Goal: Task Accomplishment & Management: Complete application form

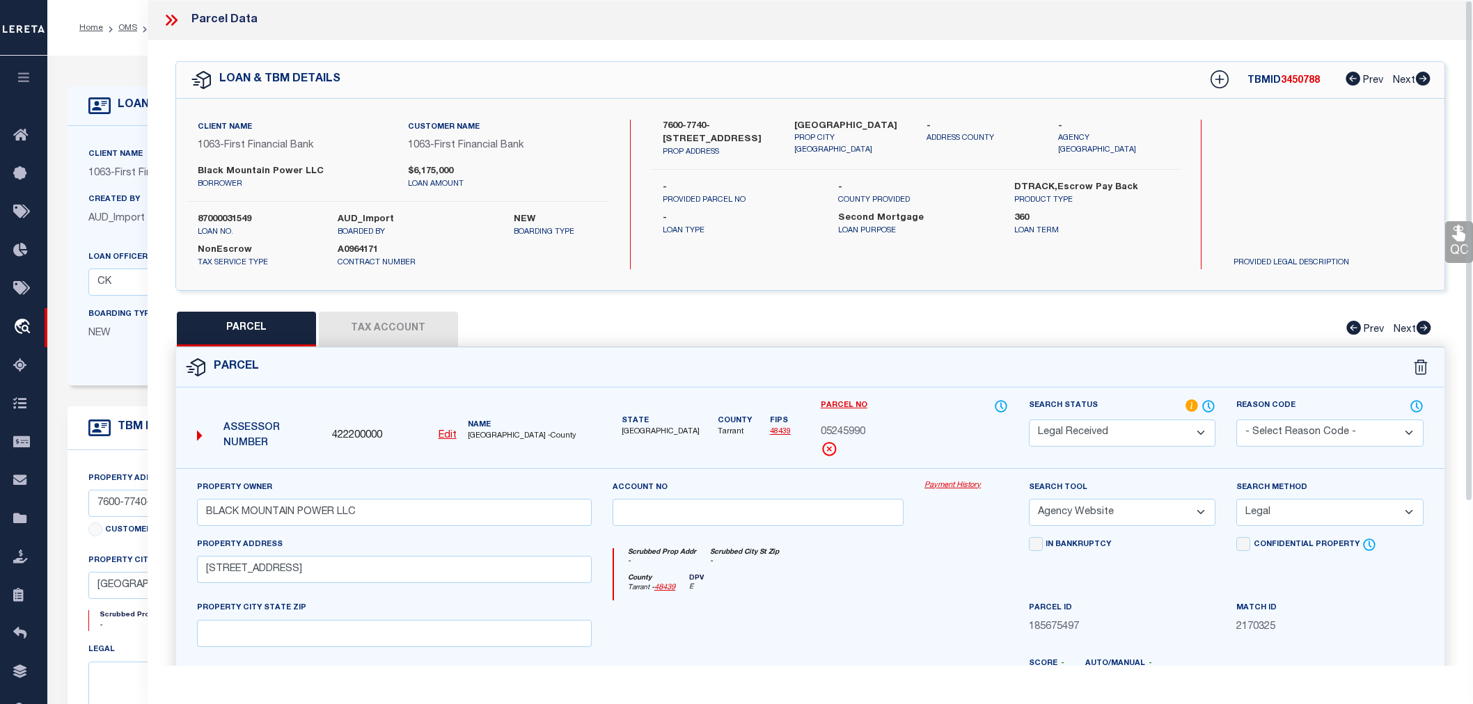
select select "RD"
select select "AGW"
select select "LEG"
select select "92684"
select select "535"
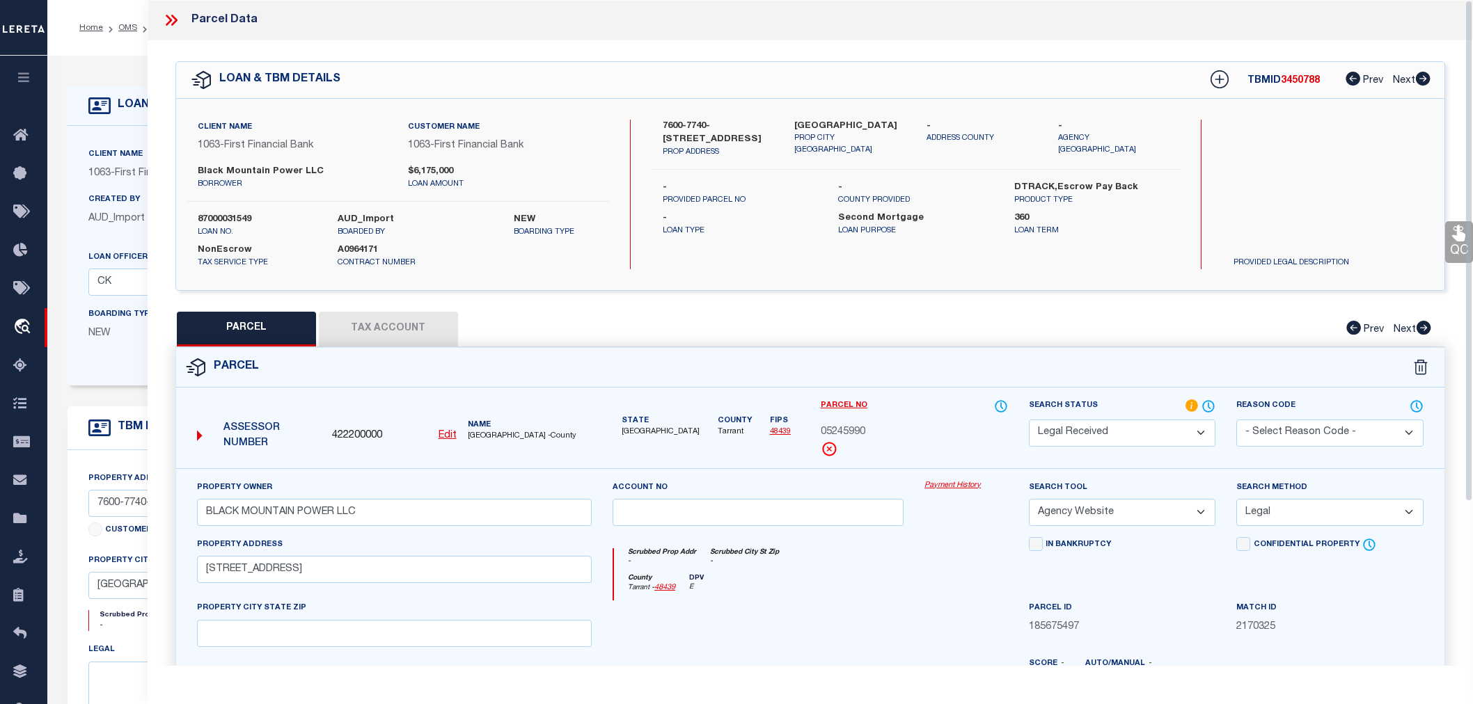
select select "100"
select select "NonEscrow"
click at [178, 22] on icon at bounding box center [171, 20] width 18 height 18
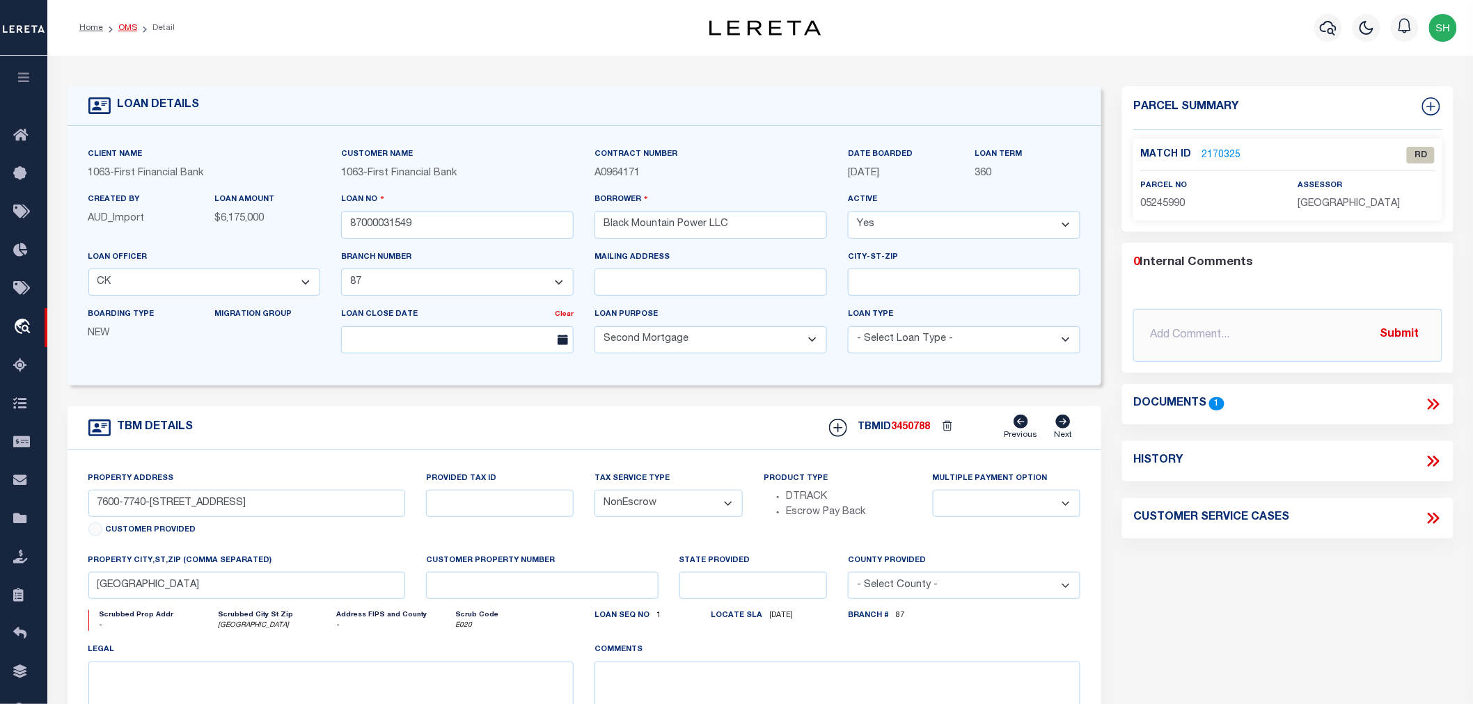
click at [126, 26] on link "OMS" at bounding box center [127, 28] width 19 height 8
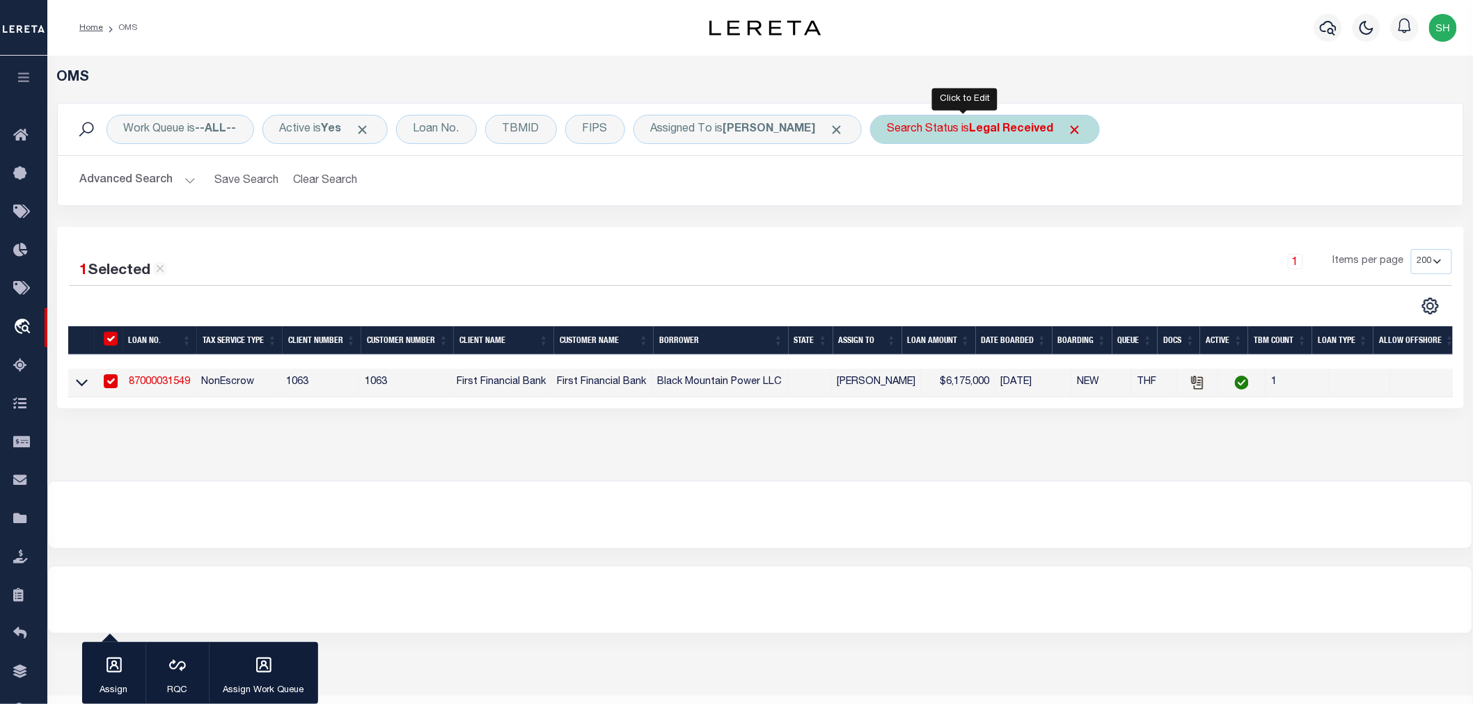
click at [933, 125] on div "Search Status is Legal Received" at bounding box center [985, 129] width 230 height 29
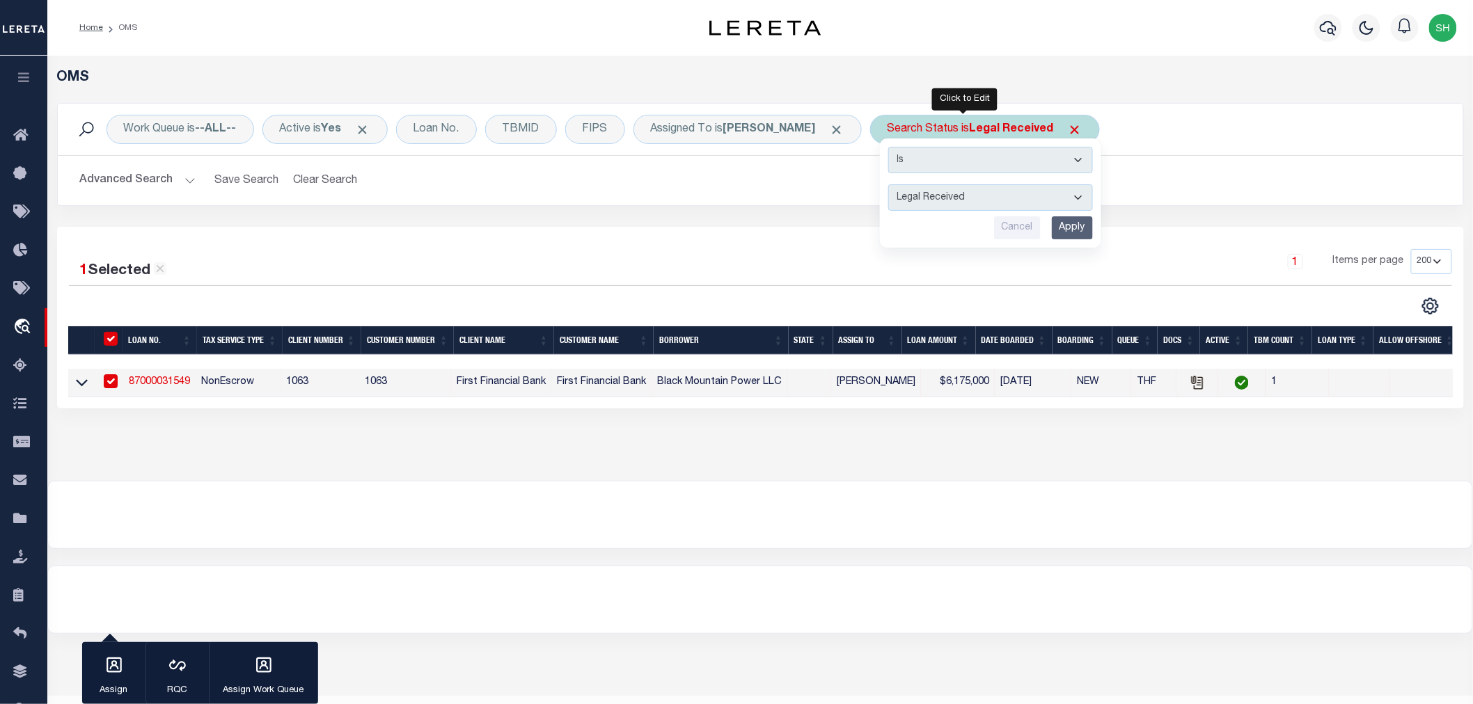
click at [924, 194] on select "Automated Search Bad Parcel Complete Duplicate Parcel High Dollar Reporting In …" at bounding box center [990, 197] width 205 height 26
select select "IP"
click at [888, 184] on select "Automated Search Bad Parcel Complete Duplicate Parcel High Dollar Reporting In …" at bounding box center [990, 197] width 205 height 26
click at [1052, 235] on input "Apply" at bounding box center [1072, 227] width 41 height 23
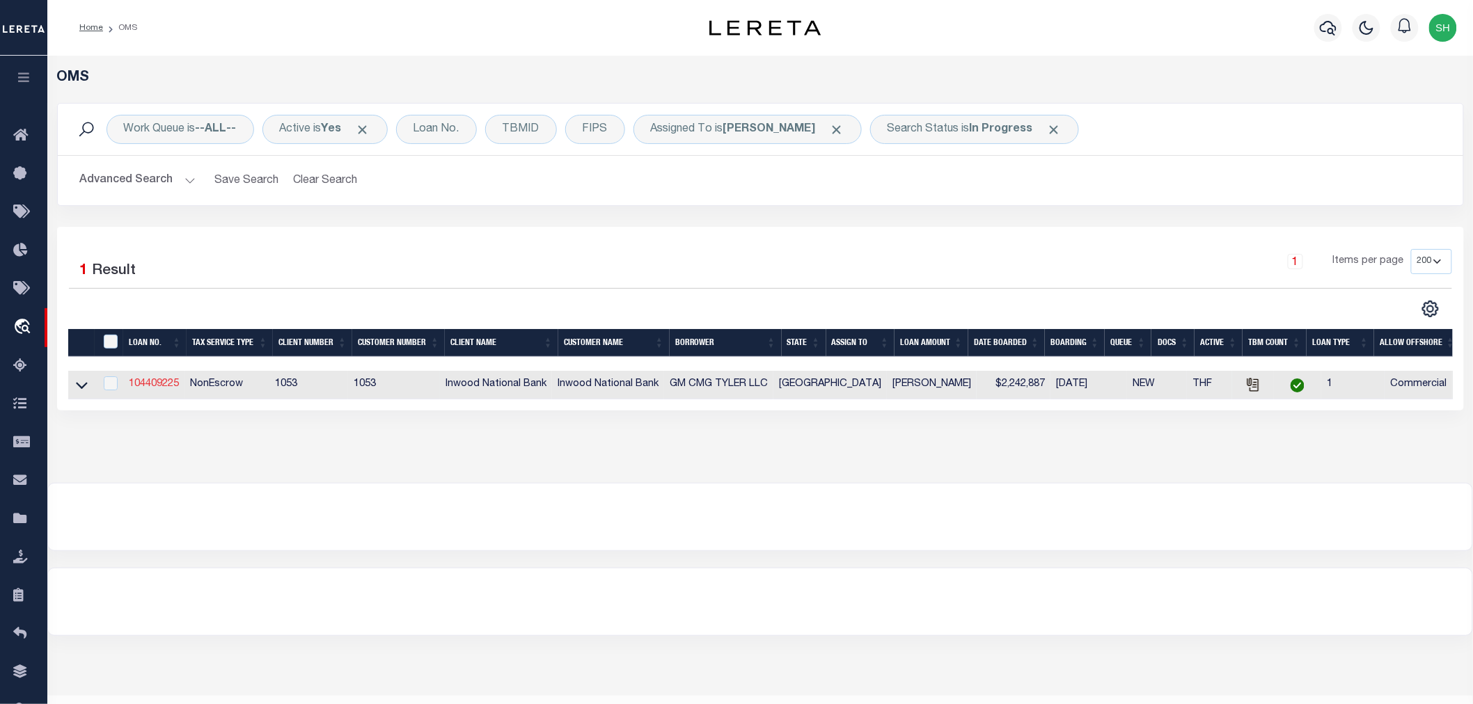
click at [165, 386] on link "104409225" at bounding box center [154, 384] width 50 height 10
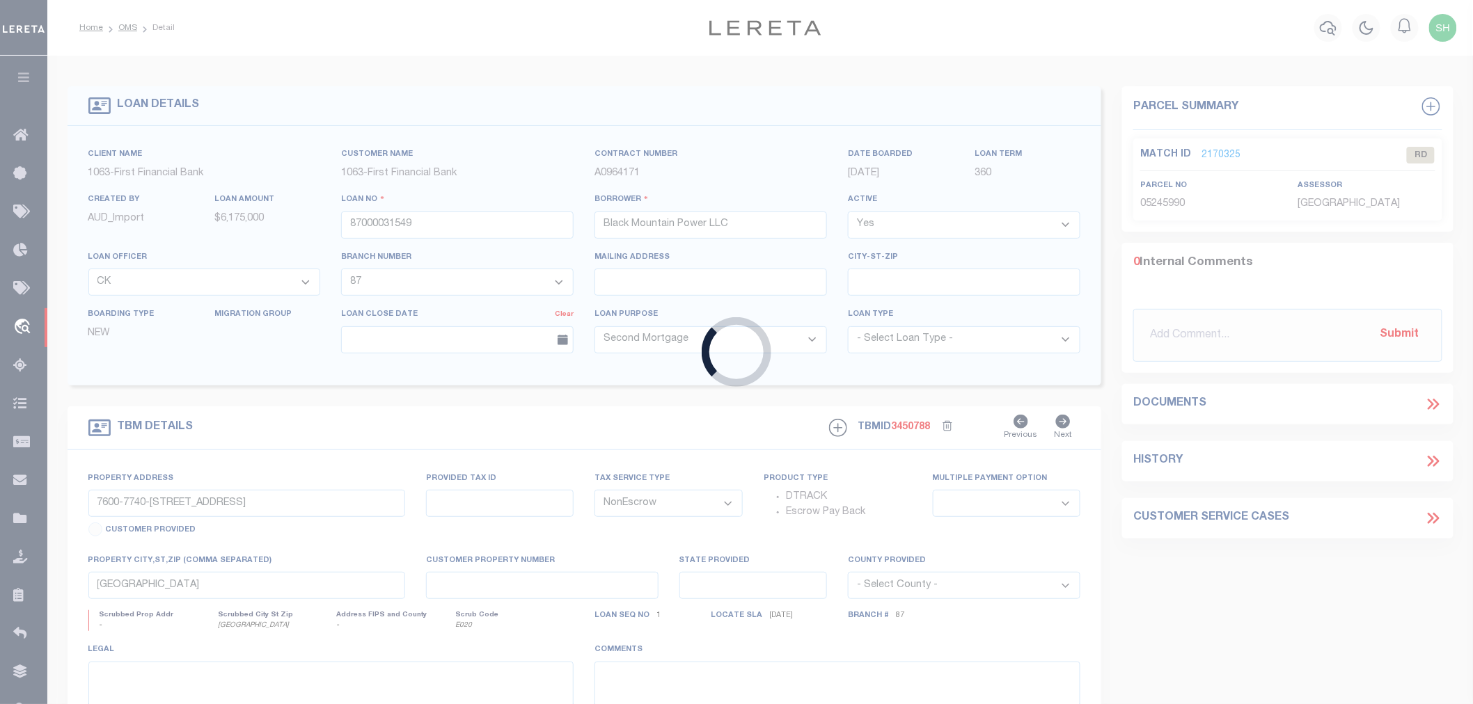
type input "104409225"
type input "GM CMG TYLER LLC"
select select
type input "[DATE]"
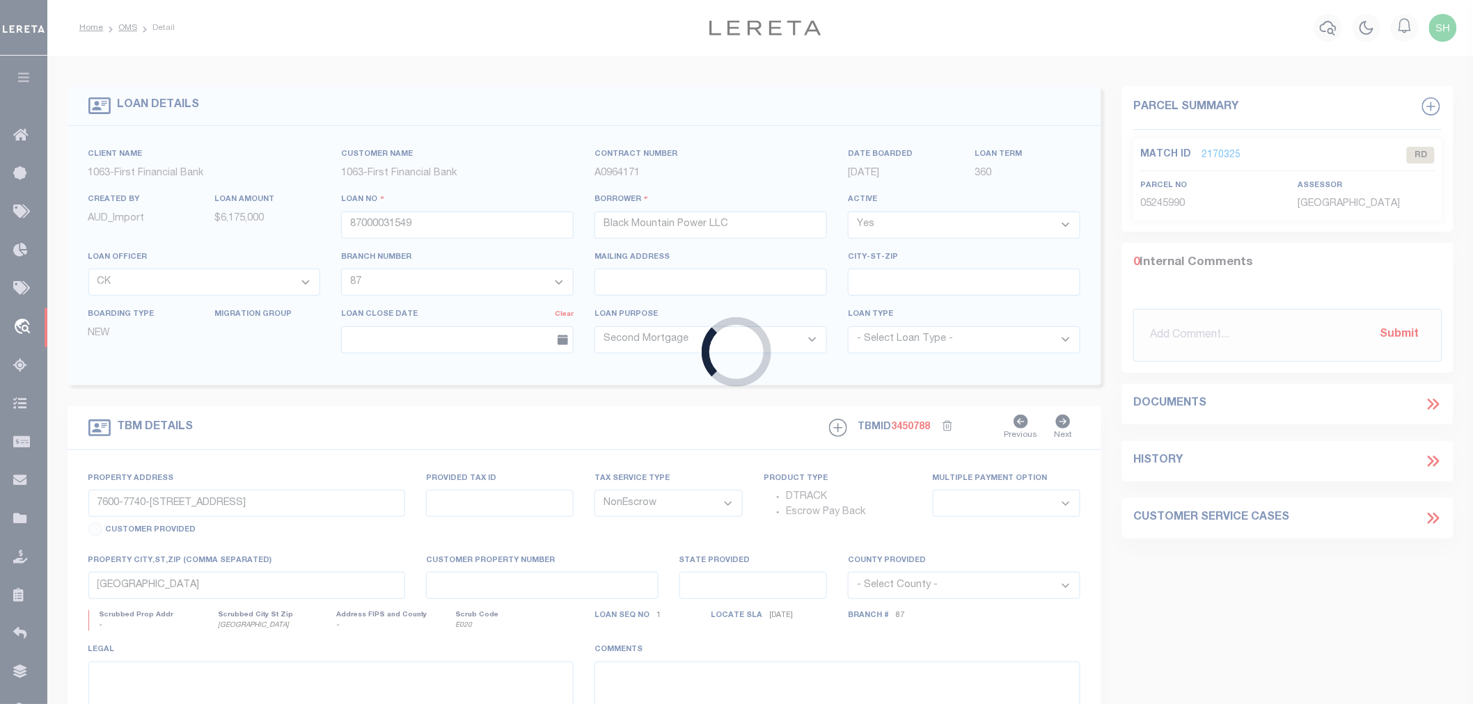
select select
select select "20"
type input "0805 ACRES AT NWC OF SW LOOP 323 & [PERSON_NAME] PKWY"
type input "150000-1545-02-006040"
select select
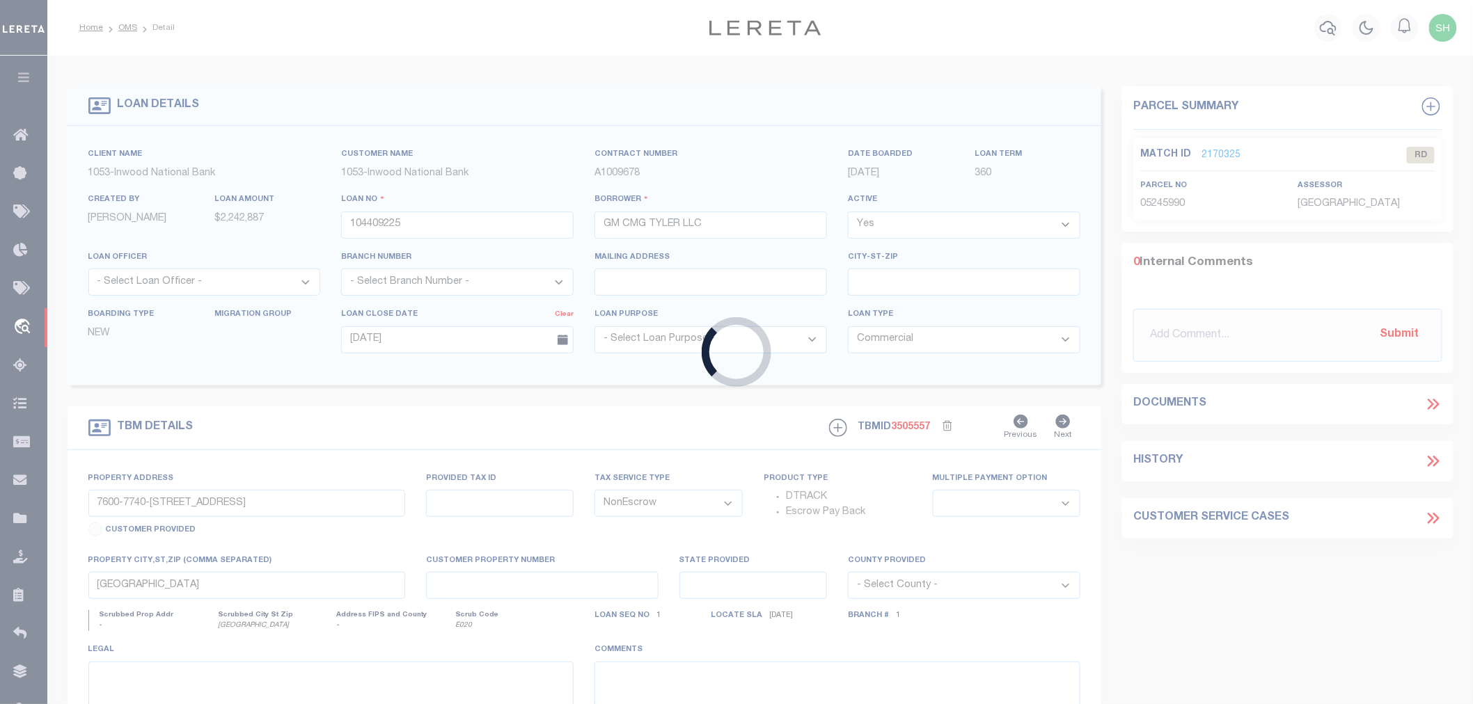
type input "TYLER TX 75701"
type input "[GEOGRAPHIC_DATA]"
type textarea "TRACT 1: ALL OF LOT 6-G, N.C.B. 1545-B, [GEOGRAPHIC_DATA], UNIT 1, SIXTH AMENDM…"
select select "4197"
select select "91"
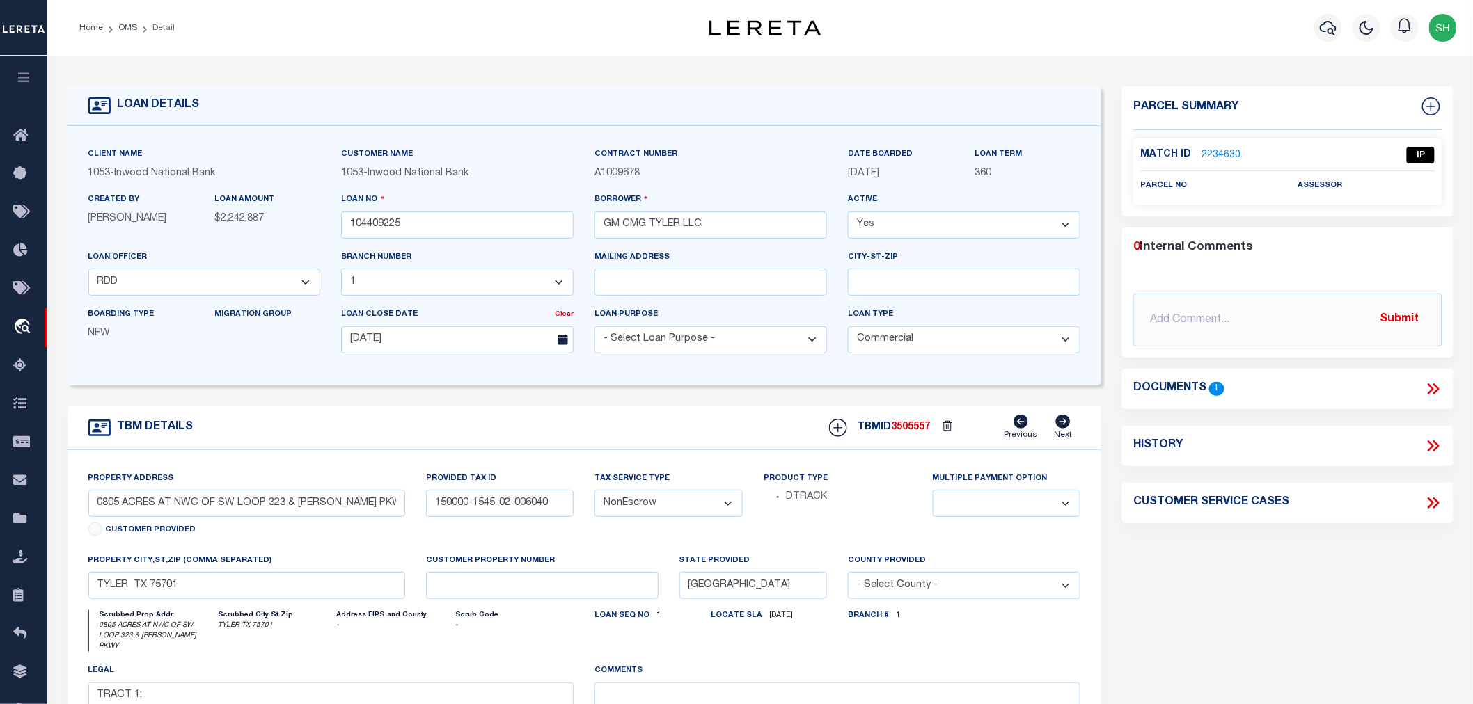
click at [1222, 148] on link "2234630" at bounding box center [1220, 155] width 39 height 15
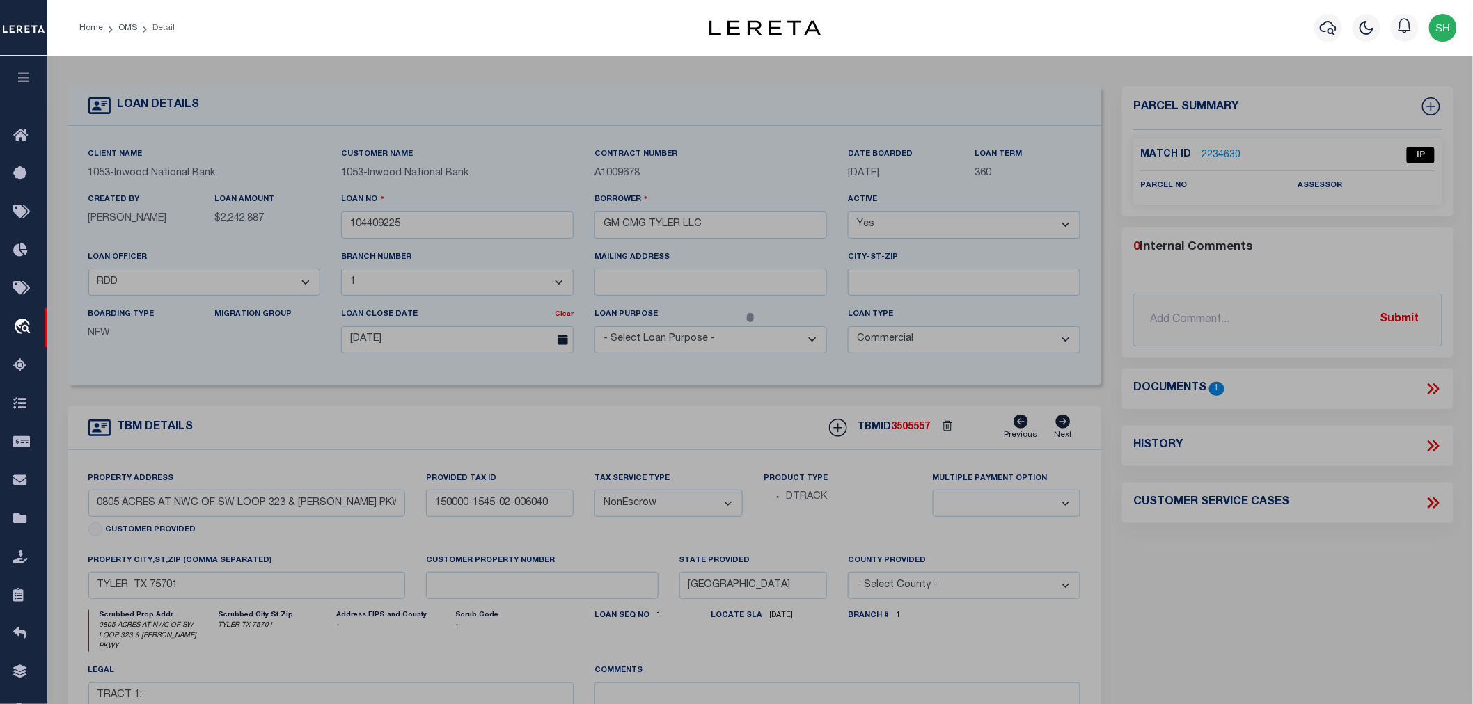
select select "AS"
select select
checkbox input "false"
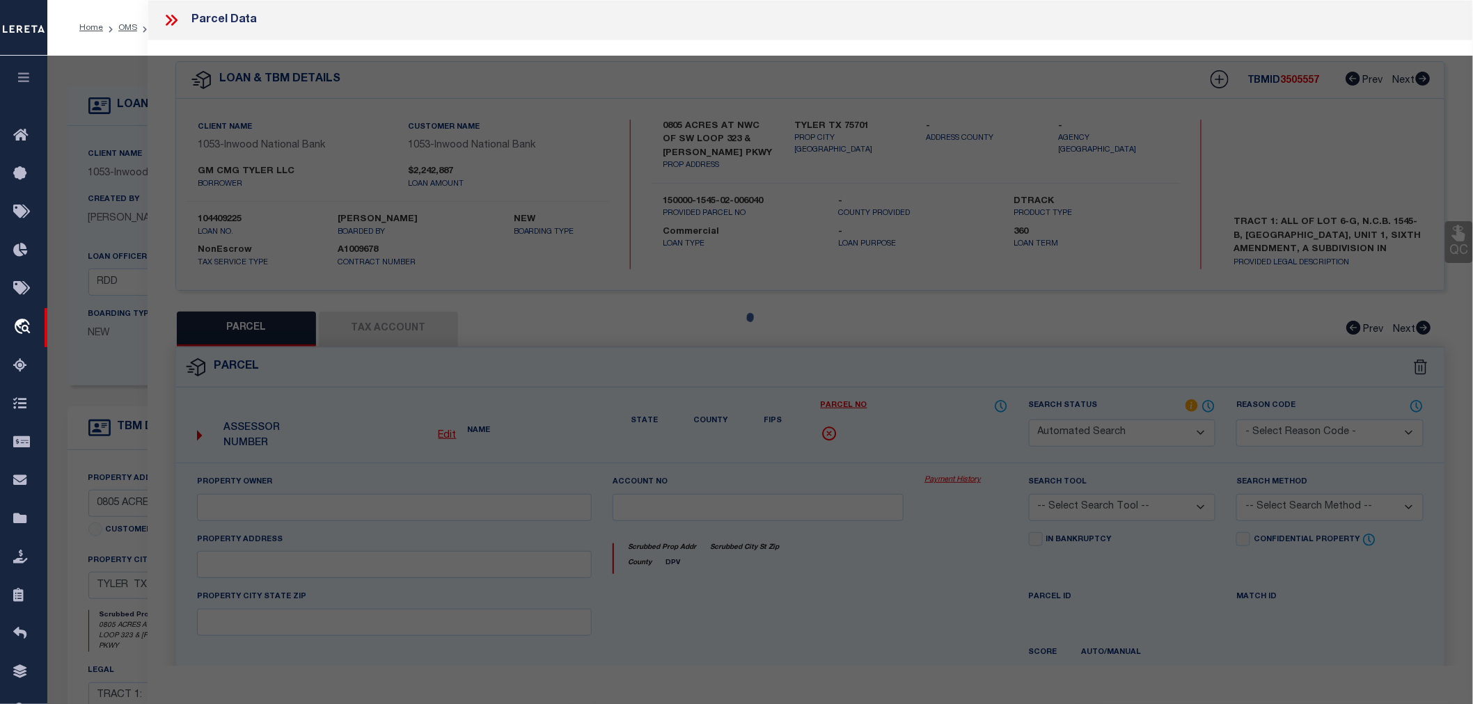
select select "IP"
checkbox input "false"
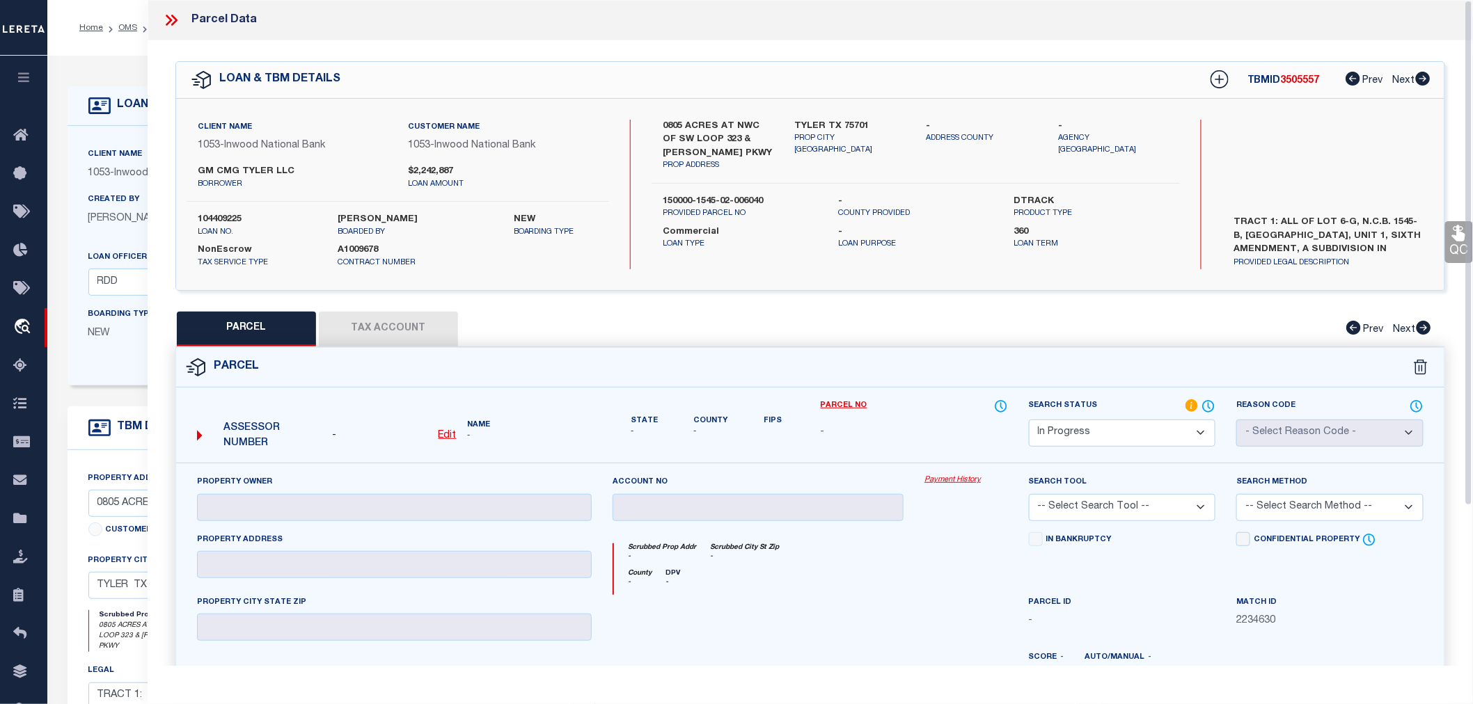
click at [899, 560] on div "Scrubbed Prop Addr - Scrubbed City [GEOGRAPHIC_DATA] -" at bounding box center [810, 557] width 393 height 26
